Goal: Transaction & Acquisition: Download file/media

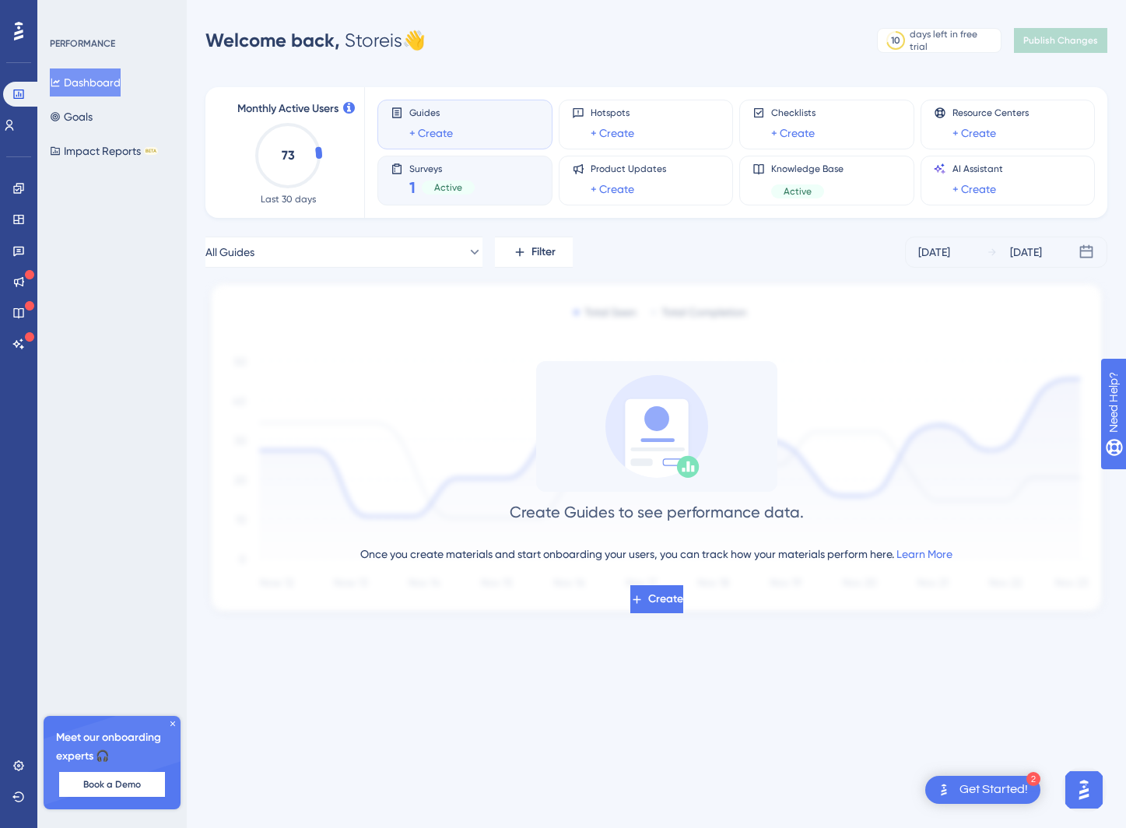
click at [434, 182] on span "Active" at bounding box center [448, 187] width 28 height 12
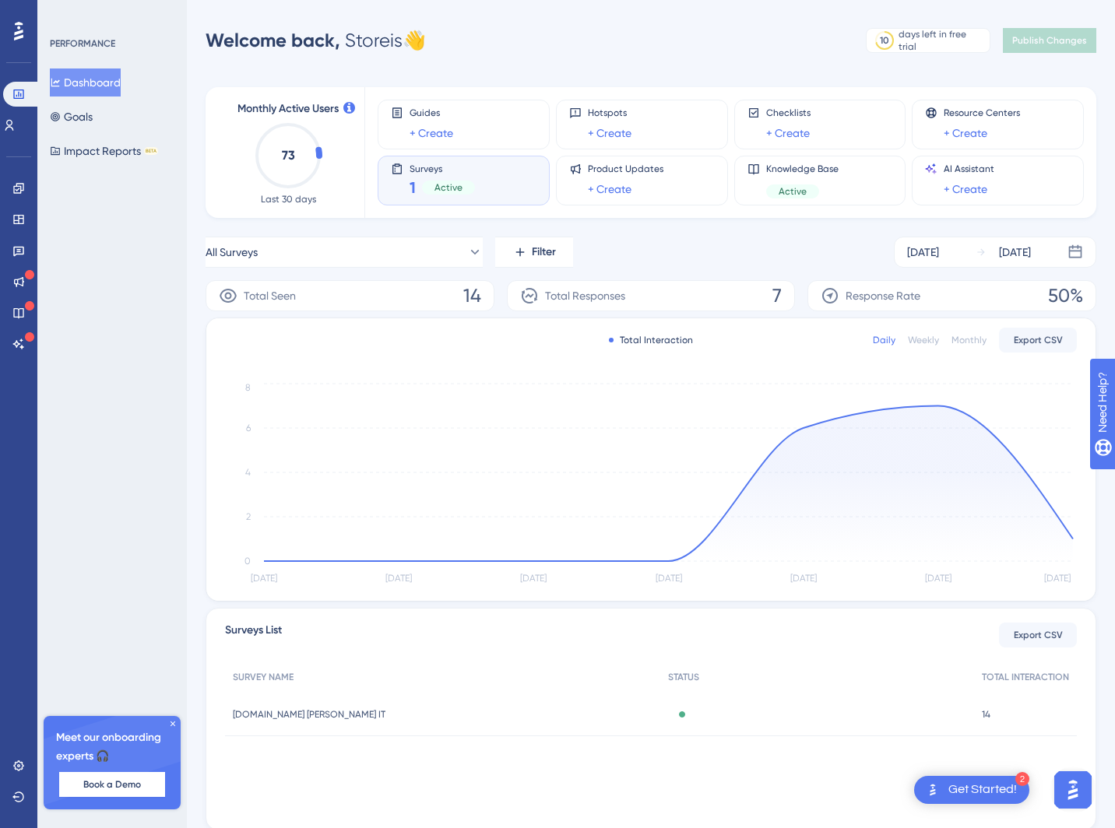
scroll to position [52, 0]
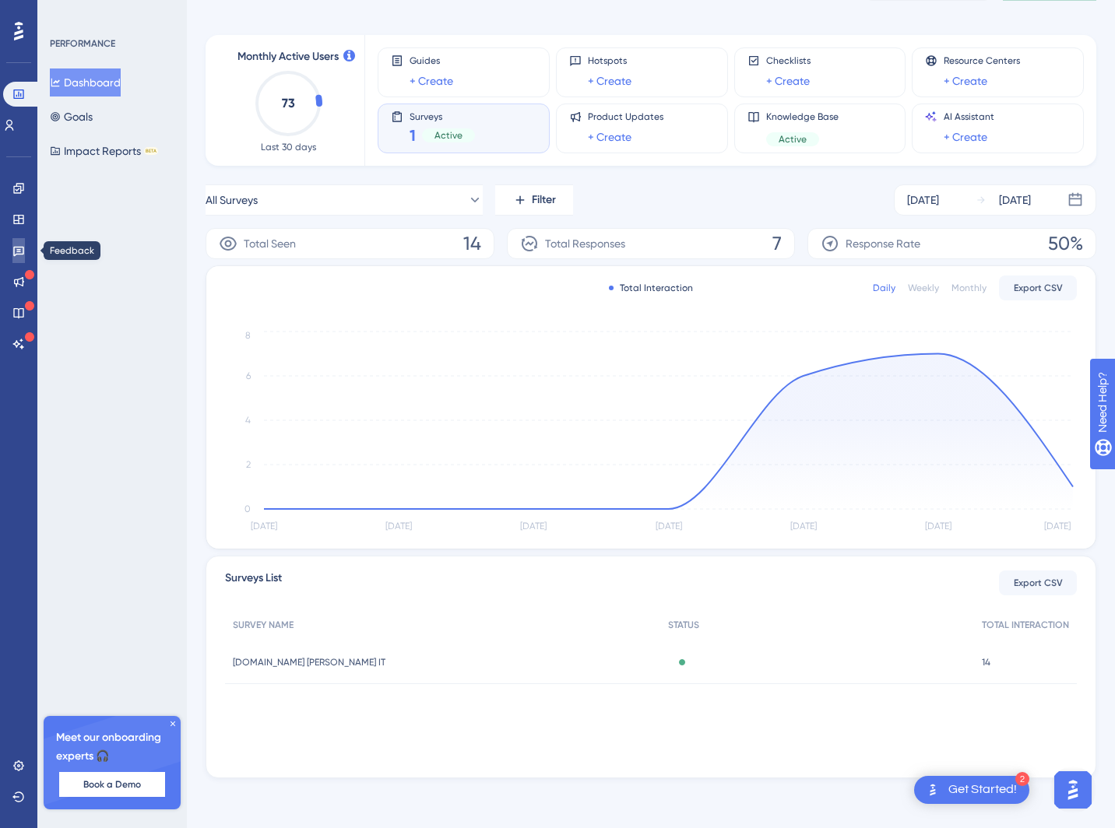
click at [23, 254] on icon at bounding box center [18, 250] width 12 height 12
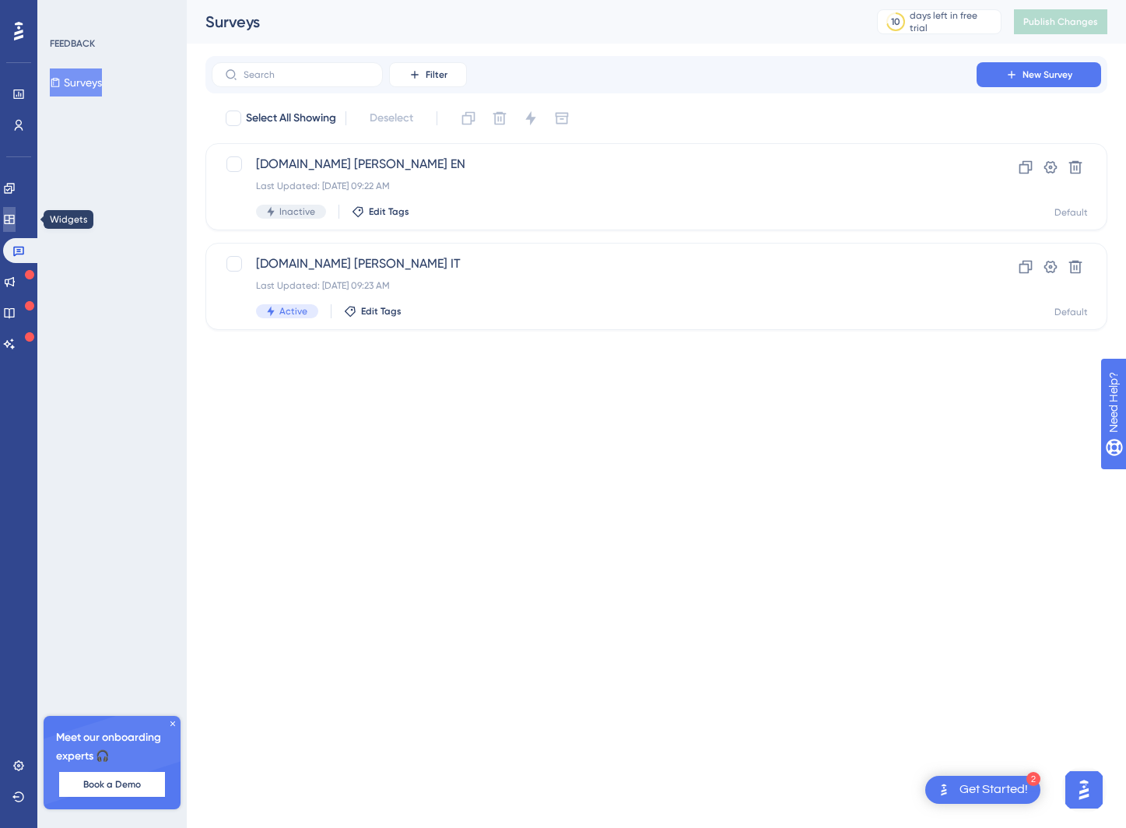
click at [16, 230] on link at bounding box center [9, 219] width 12 height 25
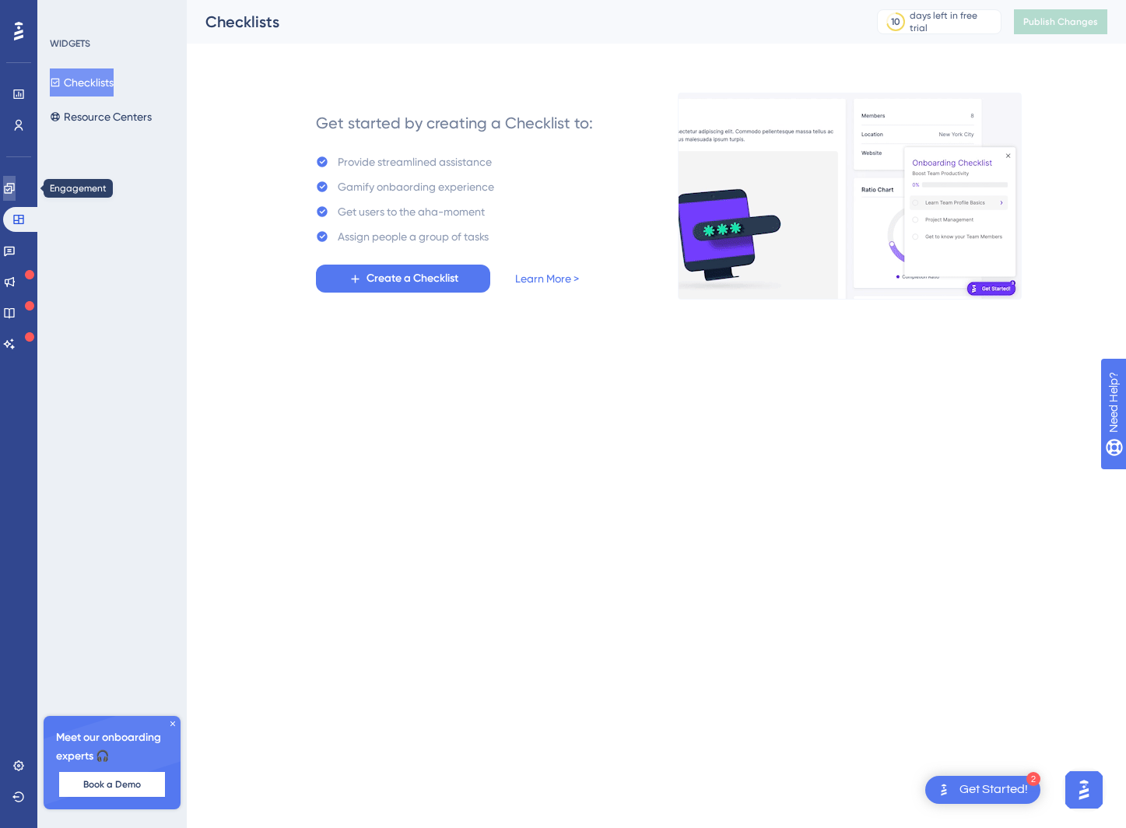
click at [16, 194] on icon at bounding box center [9, 188] width 12 height 12
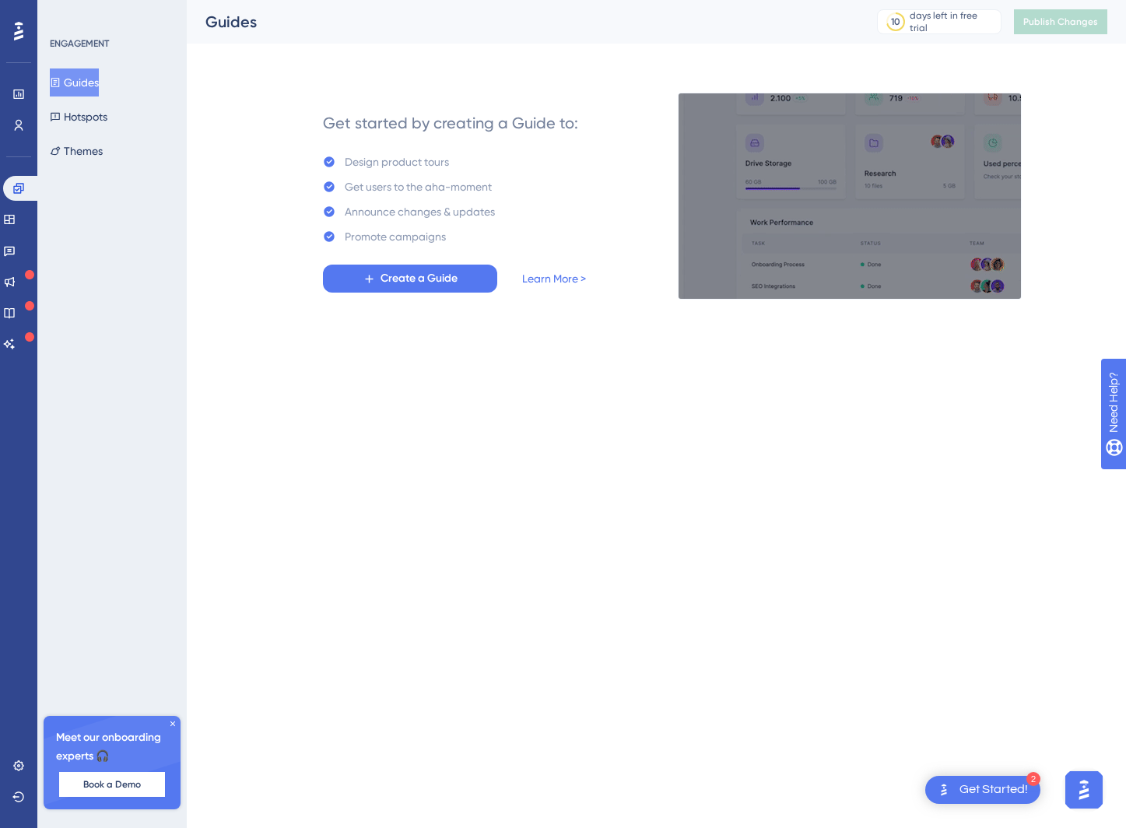
click at [19, 267] on div "Engagement Widgets Feedback Product Updates Knowledge Base AI Assistant" at bounding box center [18, 266] width 31 height 181
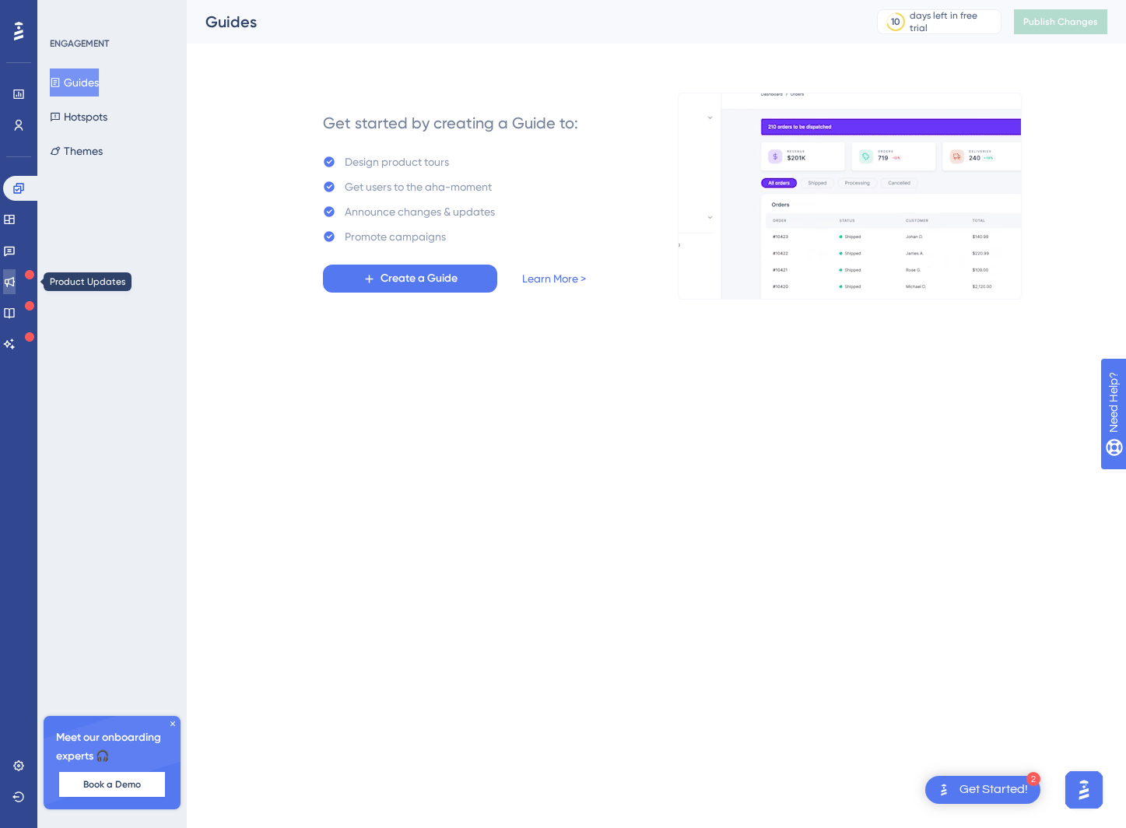
click at [16, 286] on icon at bounding box center [9, 282] width 12 height 12
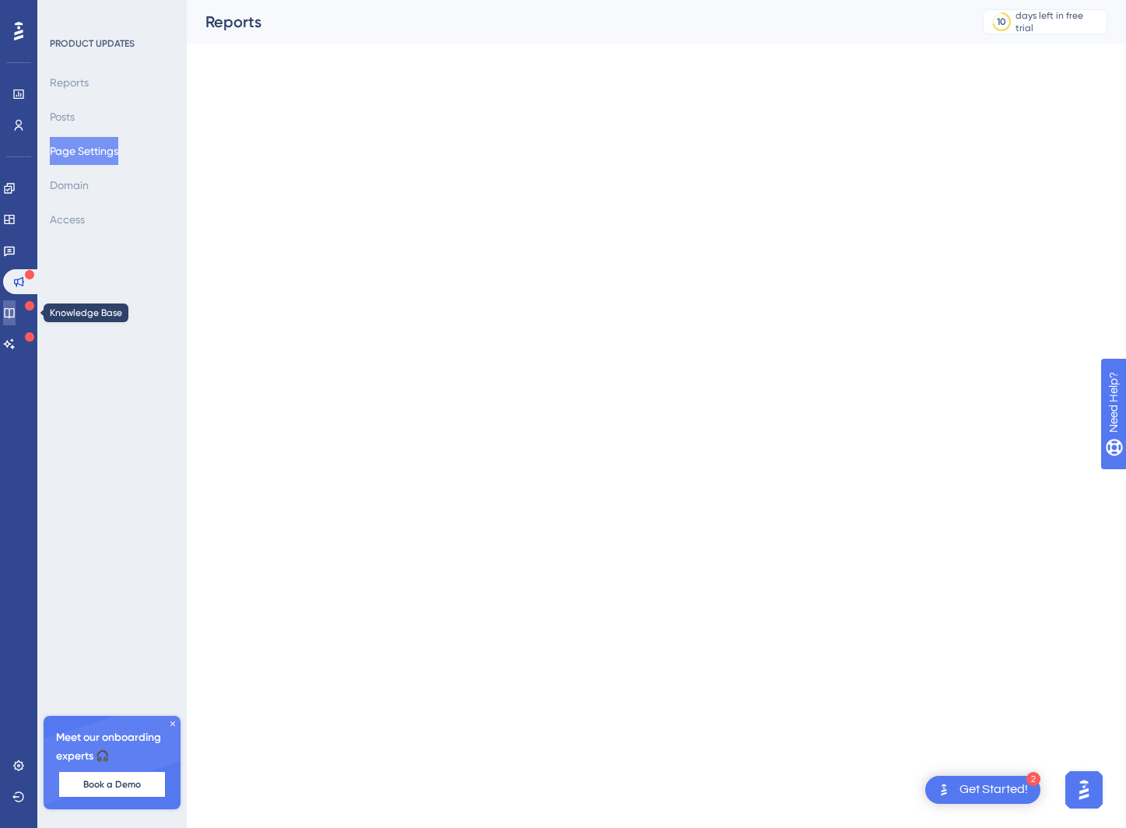
click at [16, 304] on link at bounding box center [9, 312] width 12 height 25
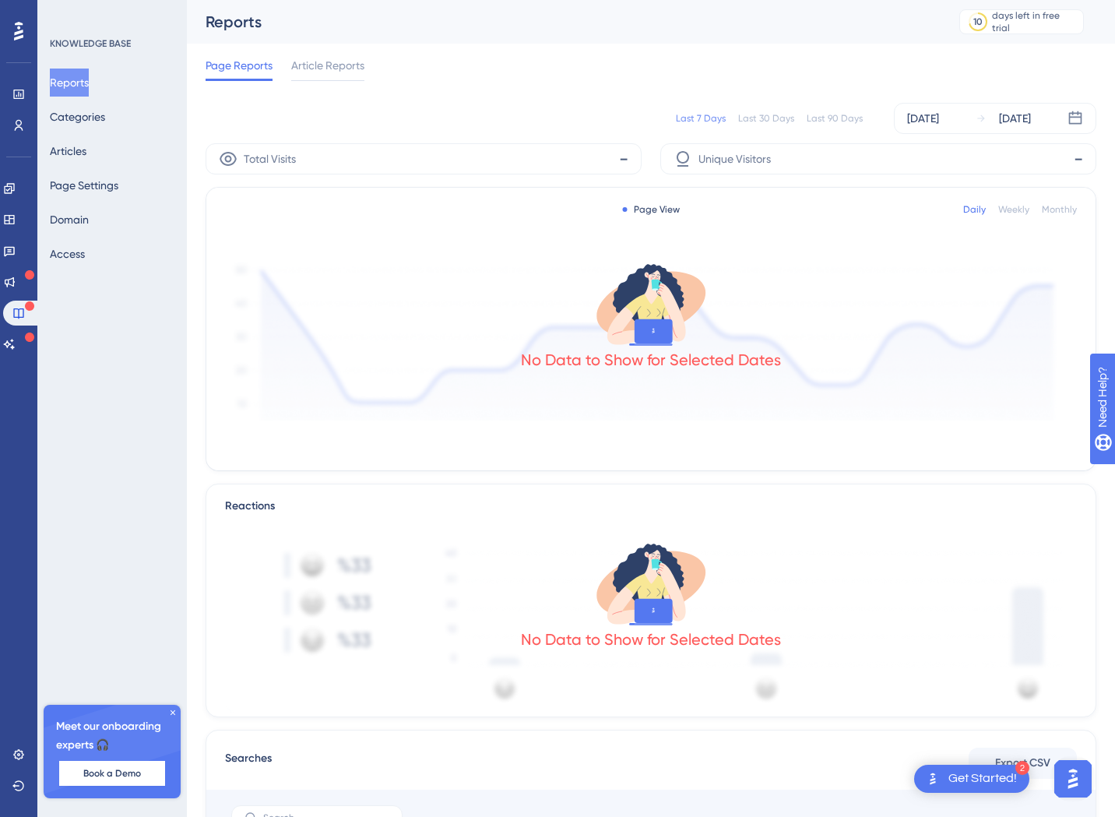
click at [19, 328] on div "Engagement Widgets Feedback Product Updates Knowledge Base AI Assistant" at bounding box center [18, 266] width 31 height 181
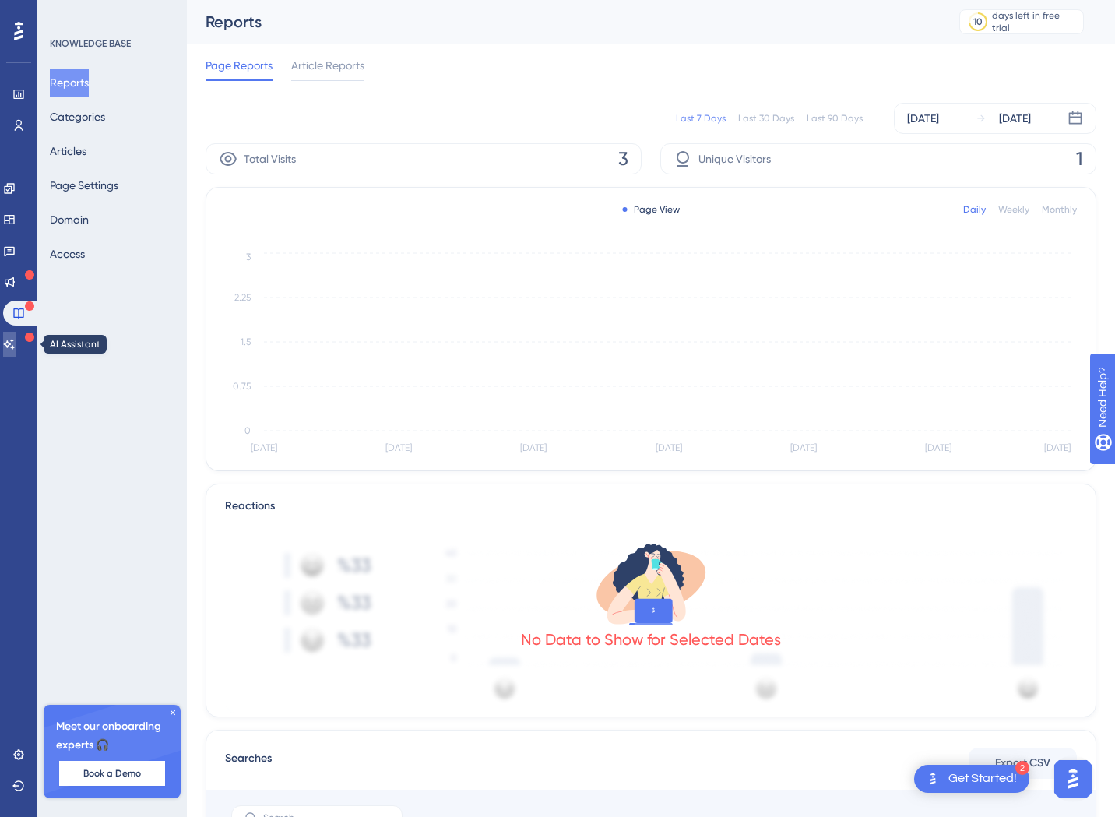
click at [16, 339] on icon at bounding box center [9, 344] width 12 height 12
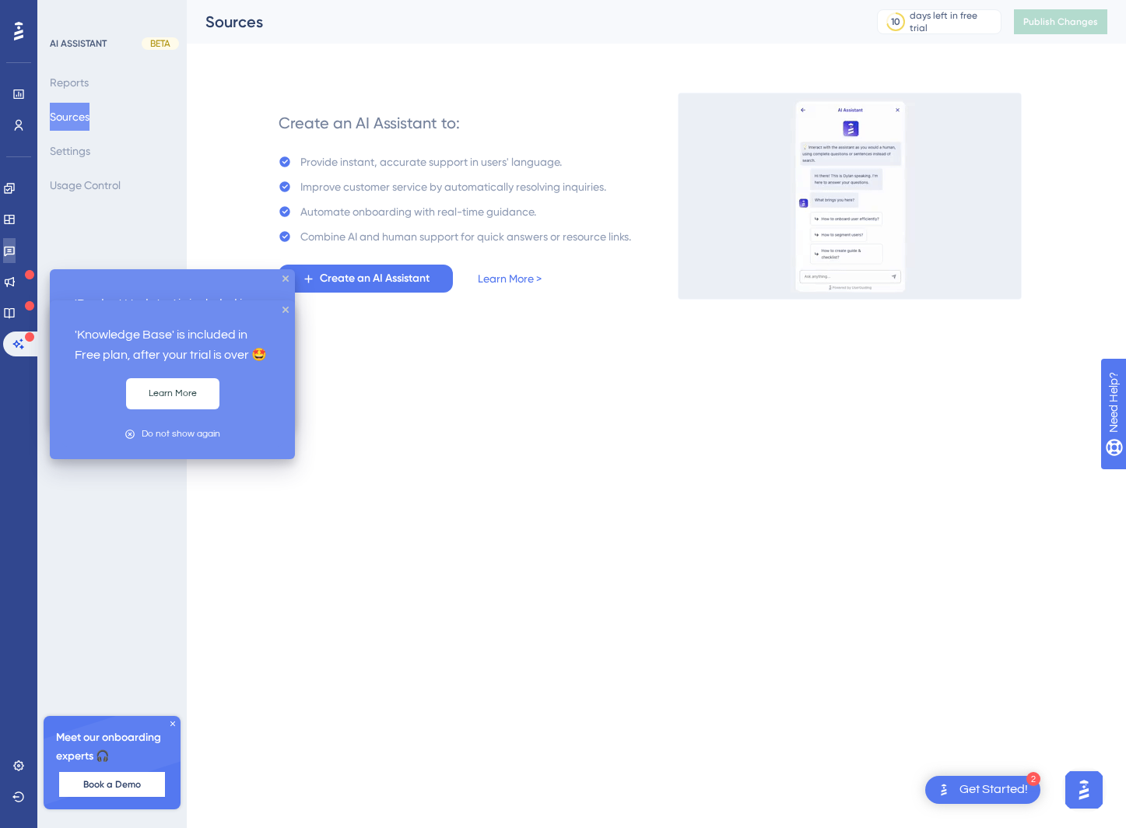
click at [16, 258] on link at bounding box center [9, 250] width 12 height 25
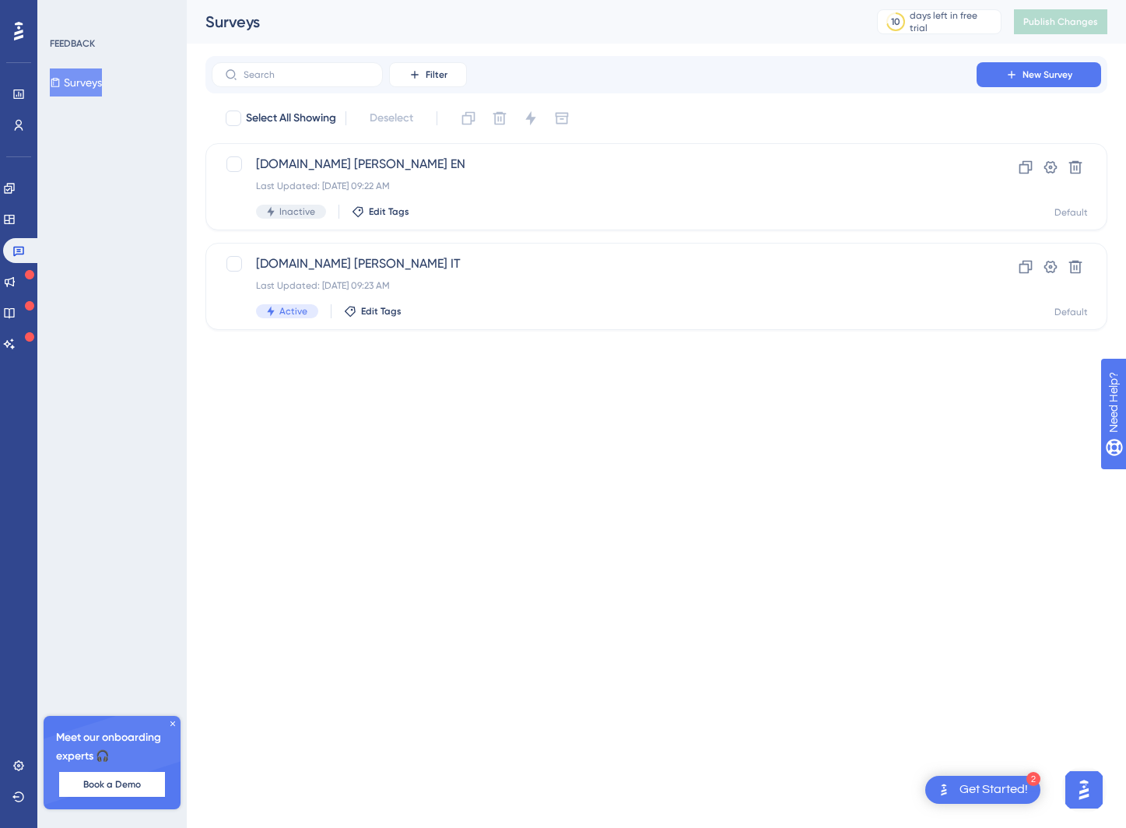
click at [25, 275] on icon at bounding box center [29, 274] width 9 height 9
click at [13, 140] on div "Engagement Widgets Feedback Product Updates Knowledge Base AI Assistant" at bounding box center [18, 247] width 31 height 219
click at [20, 108] on div "Performance Users" at bounding box center [18, 110] width 12 height 56
click at [23, 98] on icon at bounding box center [18, 94] width 12 height 12
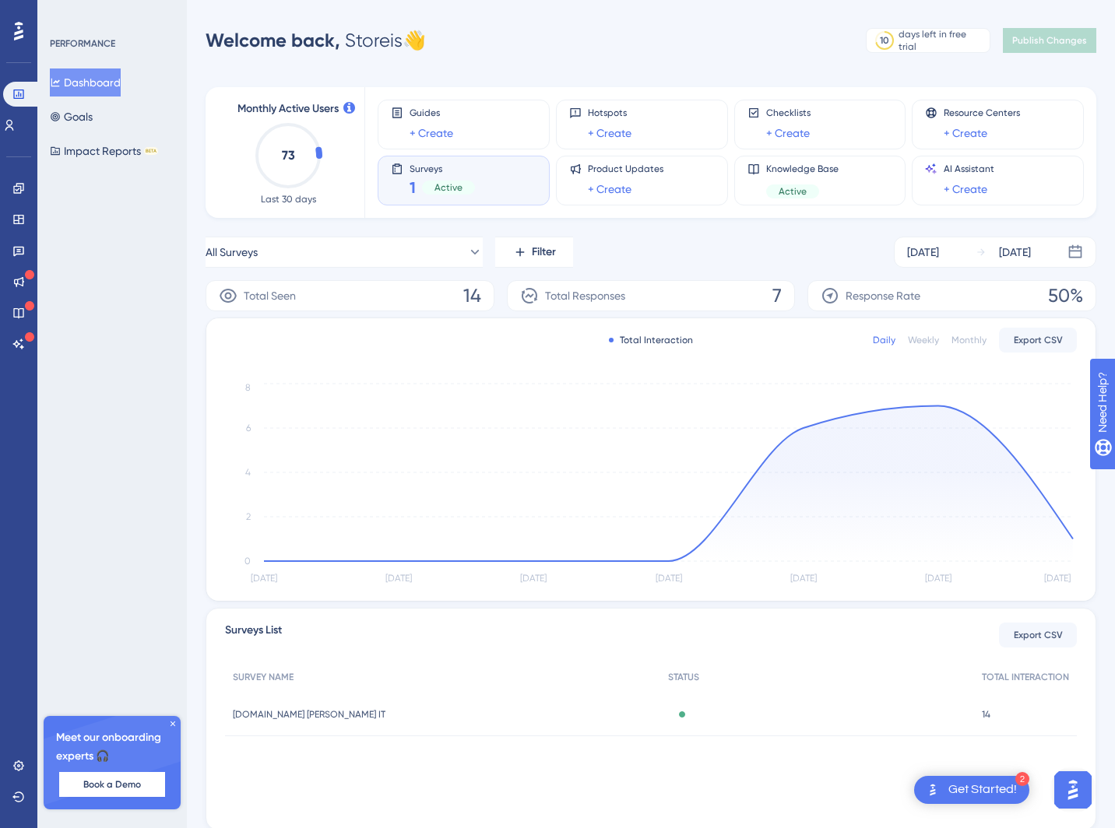
click at [410, 175] on div "Surveys 1 Active" at bounding box center [441, 181] width 65 height 36
click at [495, 120] on div "Guides + Create" at bounding box center [464, 125] width 146 height 36
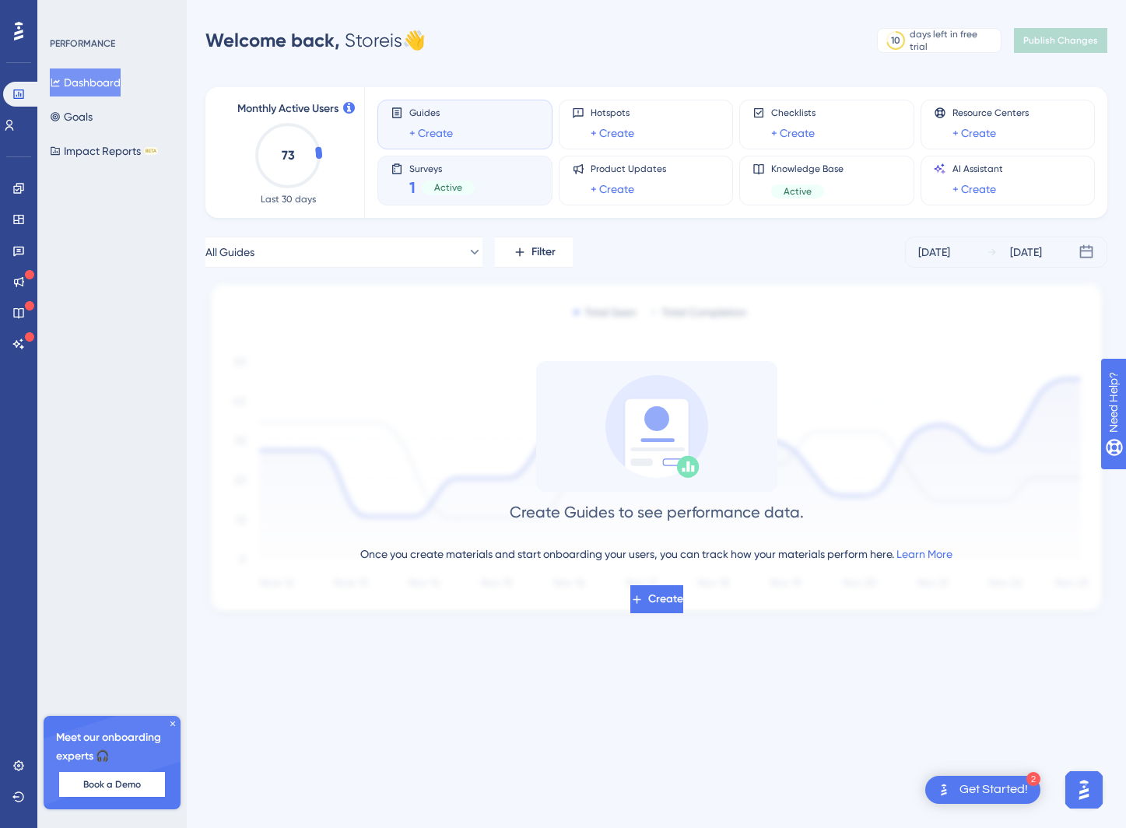
click at [475, 174] on div "Surveys 1 Active" at bounding box center [465, 181] width 149 height 36
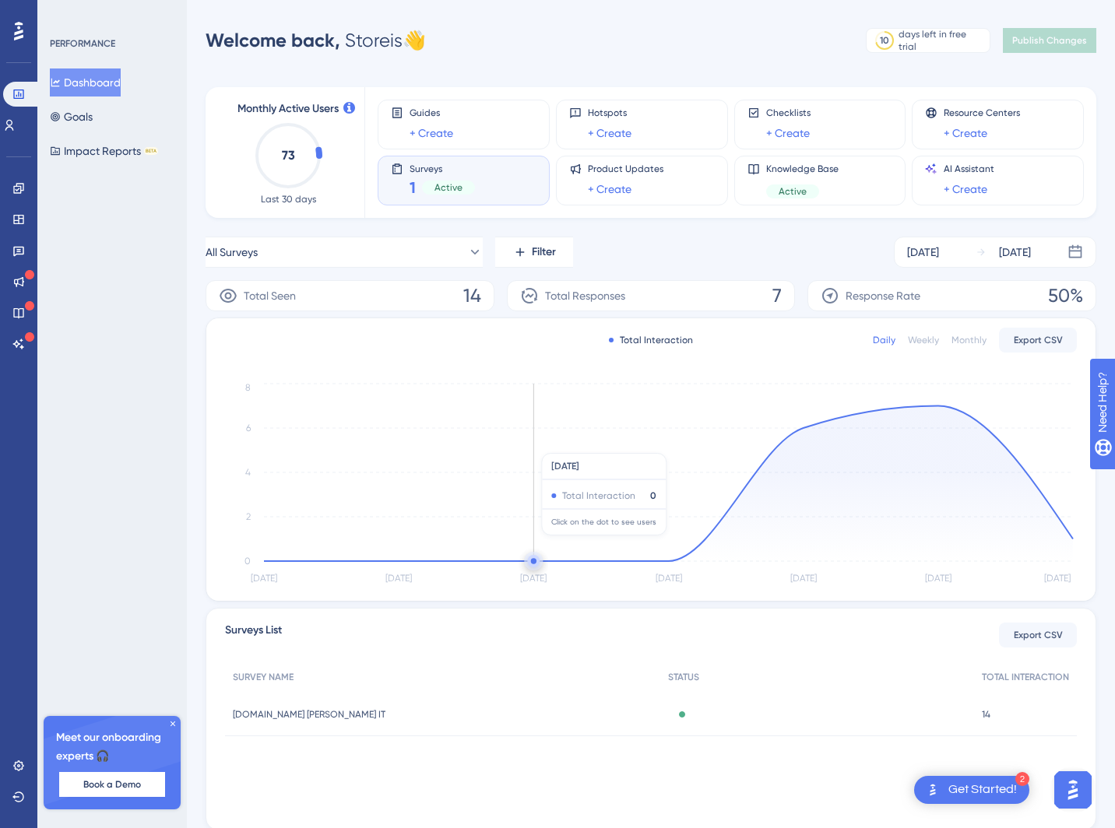
scroll to position [52, 0]
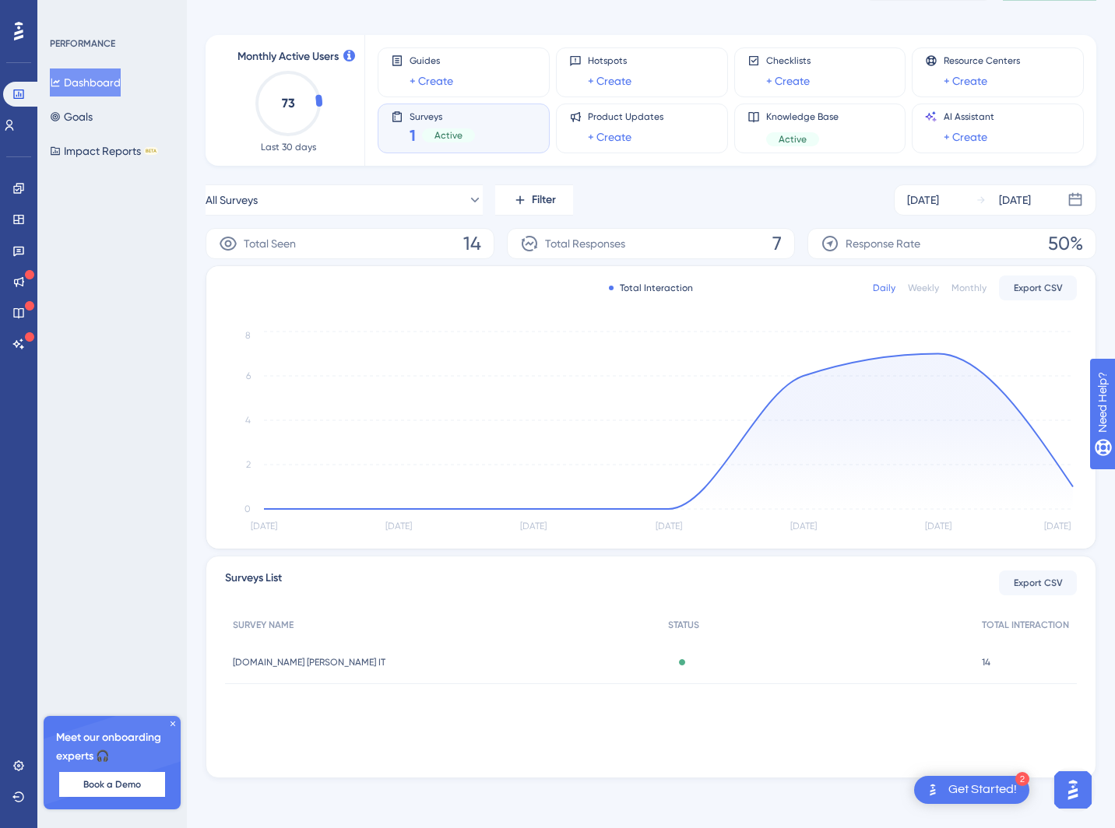
click at [321, 659] on span "[DOMAIN_NAME] [PERSON_NAME] IT" at bounding box center [309, 662] width 153 height 12
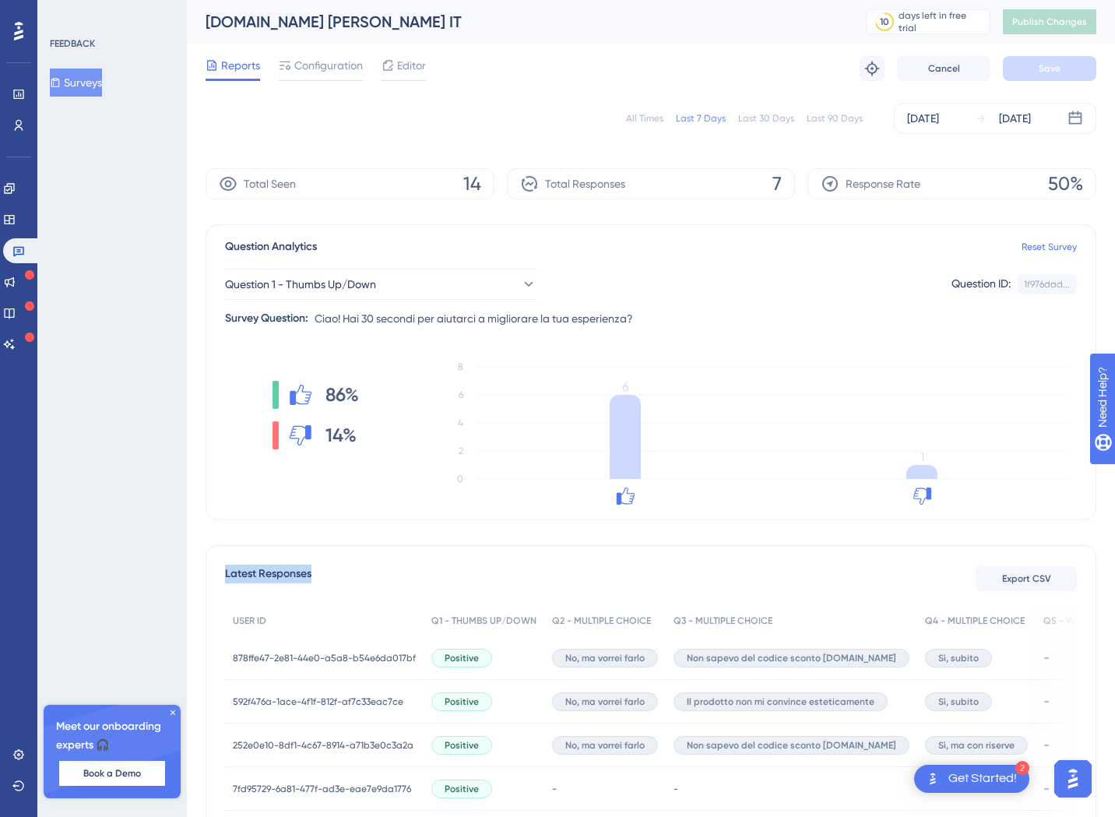
drag, startPoint x: 223, startPoint y: 567, endPoint x: 365, endPoint y: 580, distance: 142.2
click at [365, 580] on div "Latest Responses Export CSV USER ID Q1 - THUMBS UP/DOWN Q2 - MULTIPLE CHOICE Q3…" at bounding box center [650, 762] width 890 height 434
click at [365, 580] on div "Latest Responses Export CSV" at bounding box center [651, 578] width 852 height 28
drag, startPoint x: 214, startPoint y: 575, endPoint x: 352, endPoint y: 574, distance: 137.8
click at [352, 574] on div "Latest Responses Export CSV USER ID Q1 - THUMBS UP/DOWN Q2 - MULTIPLE CHOICE Q3…" at bounding box center [650, 762] width 890 height 434
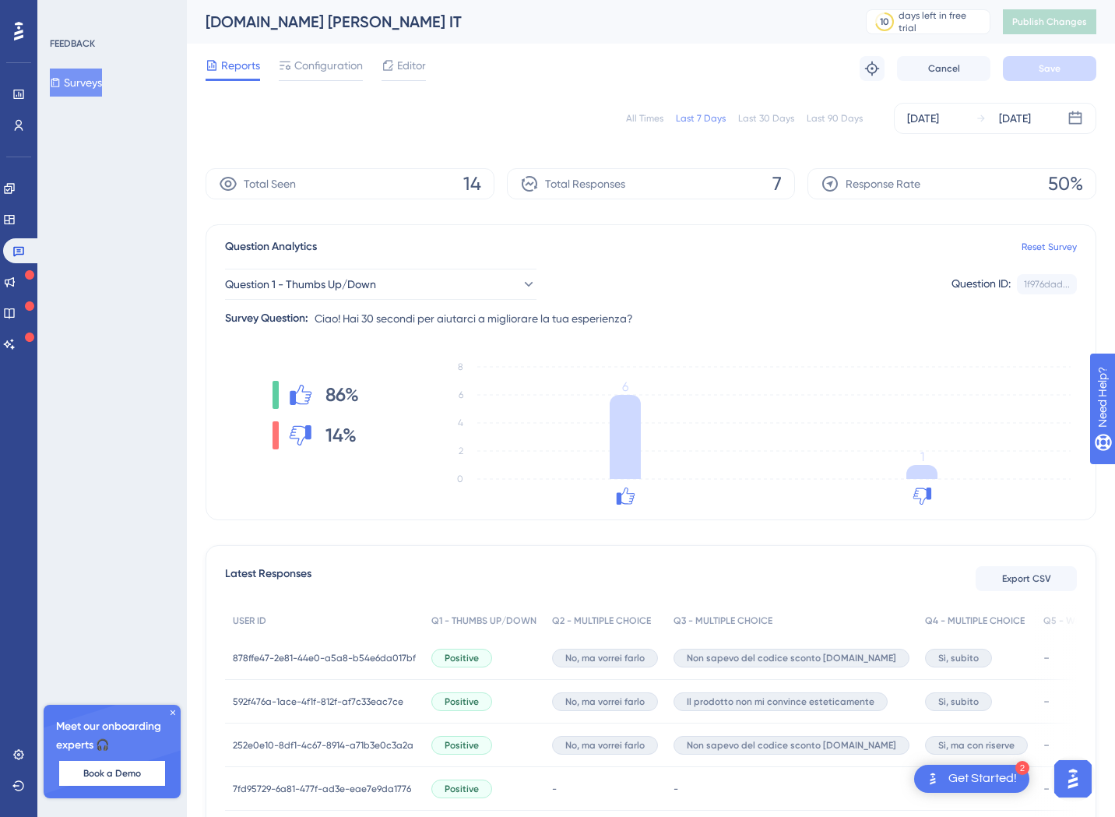
click at [353, 574] on div "Latest Responses Export CSV" at bounding box center [651, 578] width 852 height 28
drag, startPoint x: 216, startPoint y: 571, endPoint x: 315, endPoint y: 577, distance: 99.8
click at [315, 577] on div "Latest Responses Export CSV USER ID Q1 - THUMBS UP/DOWN Q2 - MULTIPLE CHOICE Q3…" at bounding box center [650, 762] width 890 height 434
click at [315, 577] on div "Latest Responses Export CSV" at bounding box center [651, 578] width 852 height 28
drag, startPoint x: 315, startPoint y: 576, endPoint x: 211, endPoint y: 578, distance: 104.3
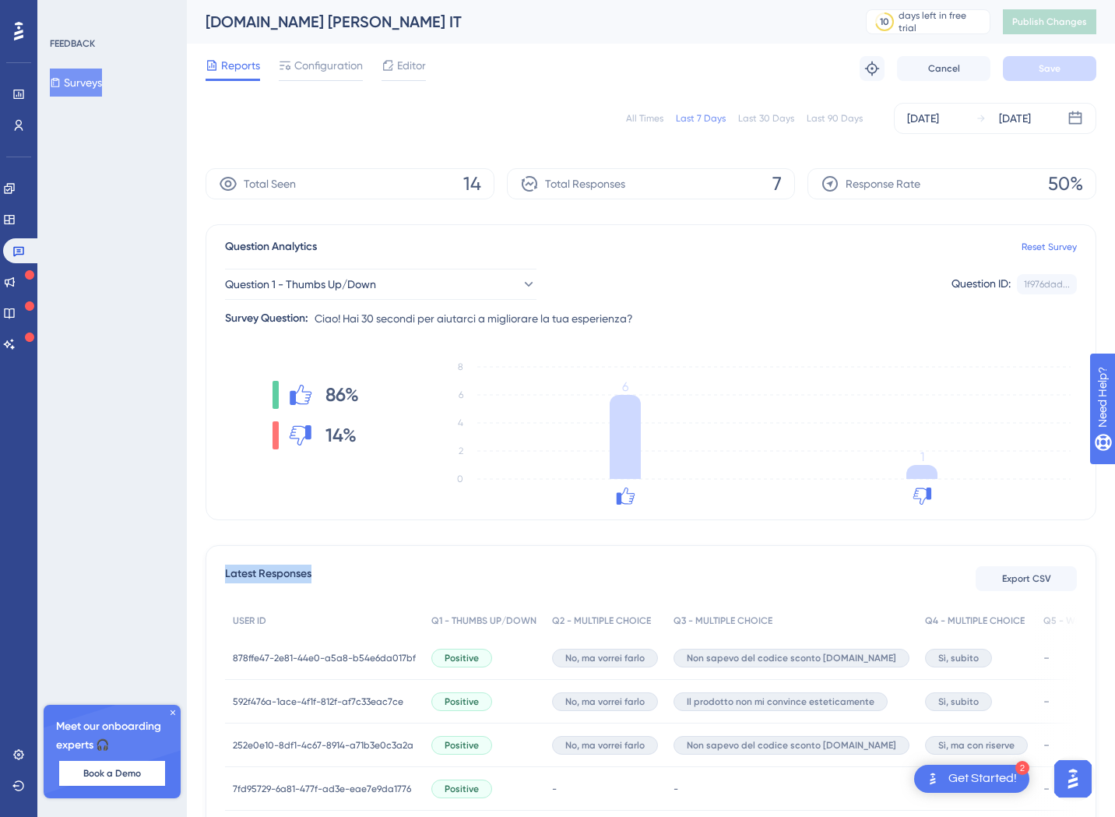
click at [211, 578] on div "Latest Responses Export CSV USER ID Q1 - THUMBS UP/DOWN Q2 - MULTIPLE CHOICE Q3…" at bounding box center [650, 762] width 890 height 434
click at [229, 577] on span "Latest Responses" at bounding box center [268, 578] width 86 height 28
drag, startPoint x: 226, startPoint y: 574, endPoint x: 332, endPoint y: 581, distance: 106.1
click at [332, 581] on div "Latest Responses Export CSV" at bounding box center [651, 578] width 852 height 28
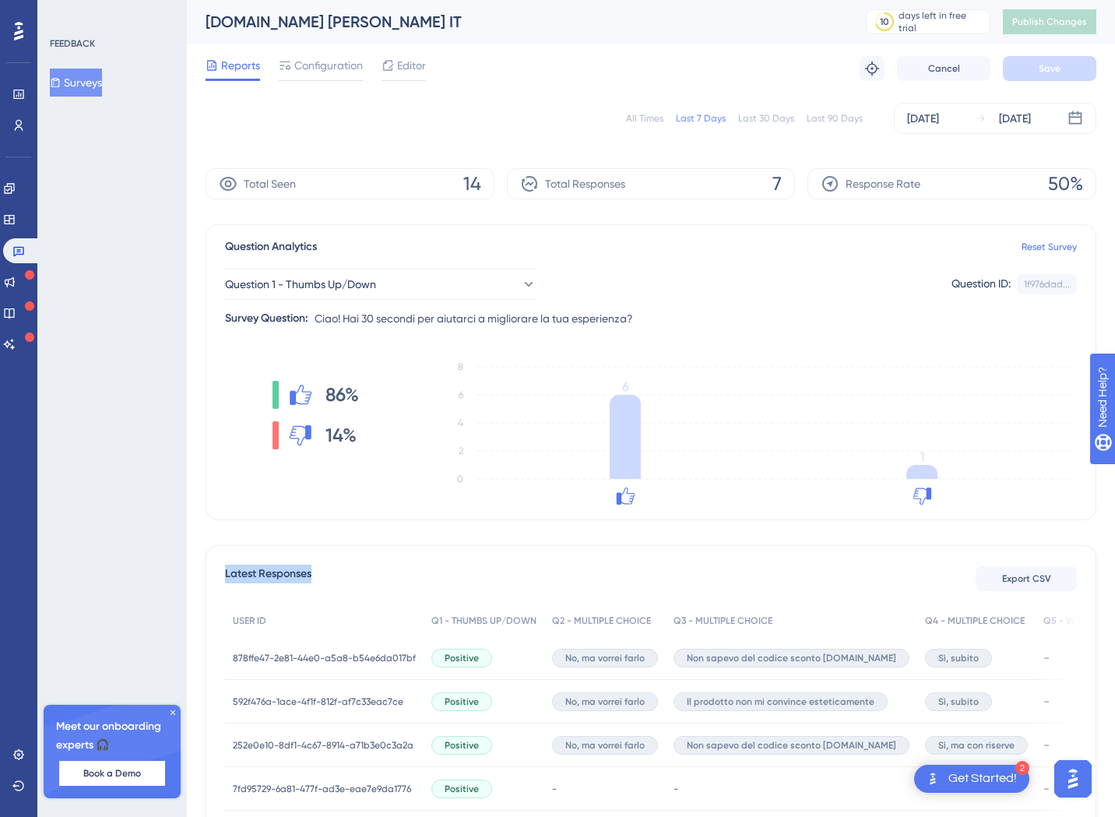
drag, startPoint x: 224, startPoint y: 575, endPoint x: 360, endPoint y: 579, distance: 135.5
click at [360, 579] on div "Latest Responses Export CSV" at bounding box center [651, 578] width 852 height 28
click at [360, 580] on div "Latest Responses Export CSV" at bounding box center [651, 578] width 852 height 28
